Goal: Information Seeking & Learning: Learn about a topic

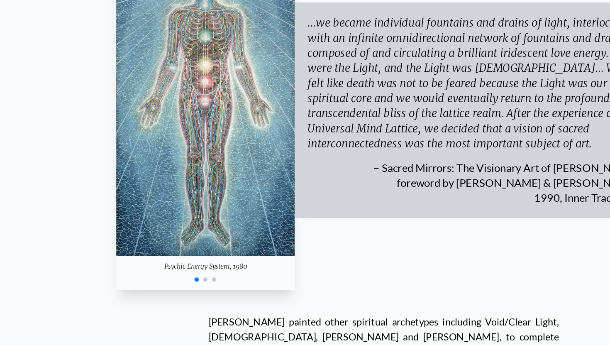
scroll to position [2535, 0]
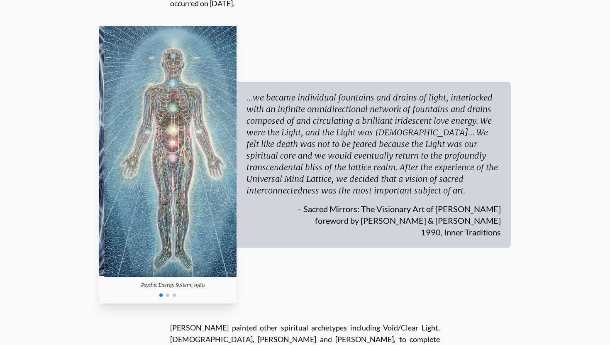
click at [140, 277] on div "Psychic Energy System, 1980" at bounding box center [172, 285] width 137 height 17
click at [145, 277] on div "Psychic Energy System, 1980" at bounding box center [173, 285] width 137 height 17
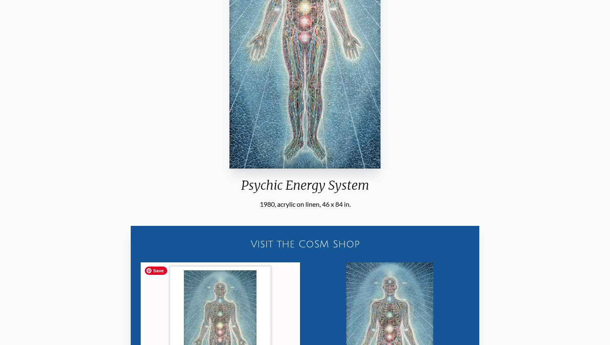
scroll to position [159, 0]
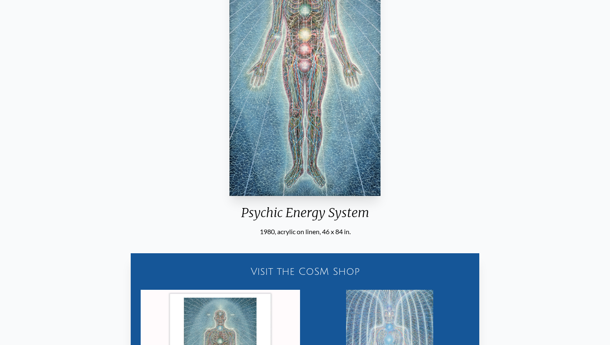
click at [304, 177] on img "3 / 16" at bounding box center [304, 58] width 151 height 276
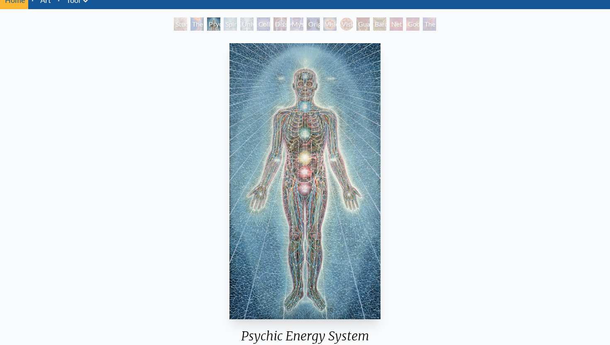
scroll to position [0, 0]
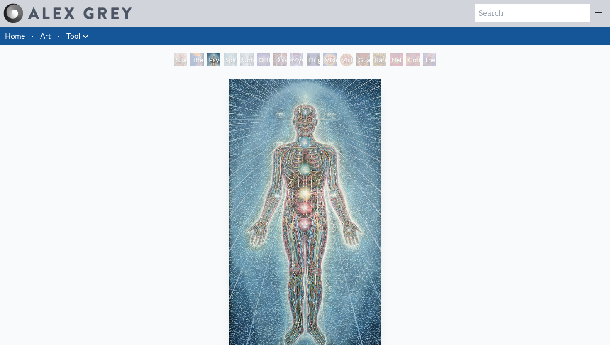
click at [220, 62] on div "Psychic Energy System" at bounding box center [213, 59] width 13 height 13
click at [53, 34] on li "Art" at bounding box center [45, 36] width 17 height 18
click at [57, 37] on li "·" at bounding box center [58, 36] width 9 height 18
